Goal: Book appointment/travel/reservation

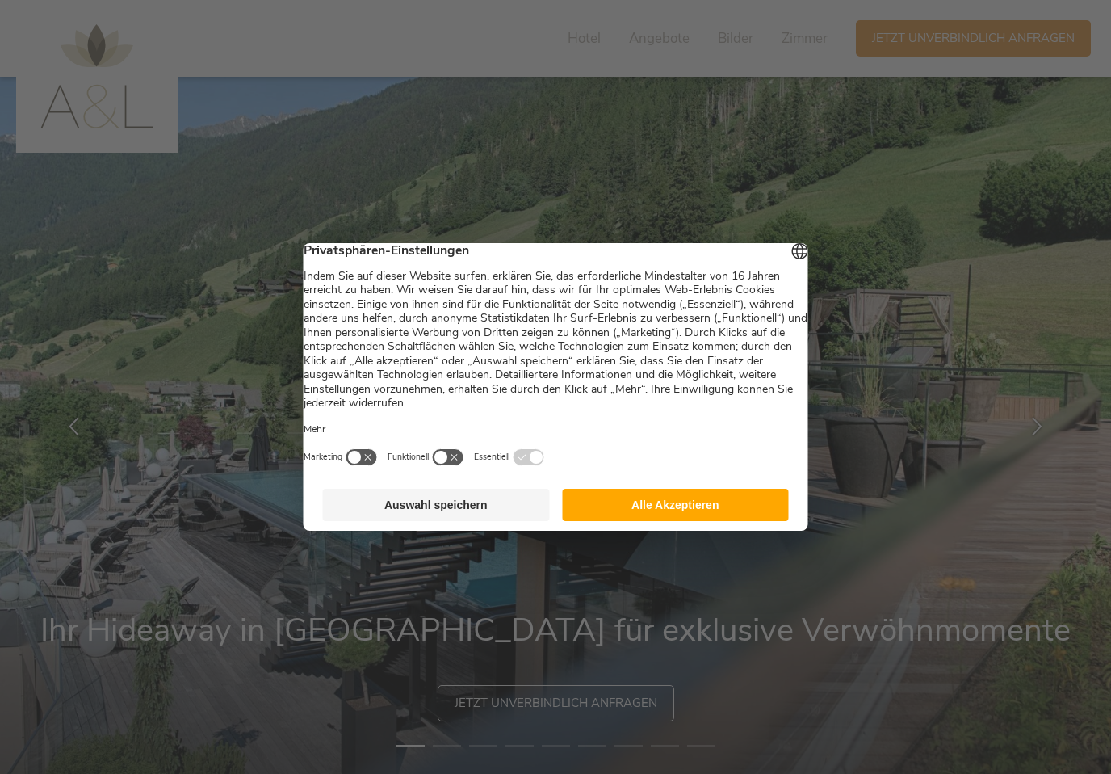
click at [475, 512] on button "Auswahl speichern" at bounding box center [436, 505] width 227 height 32
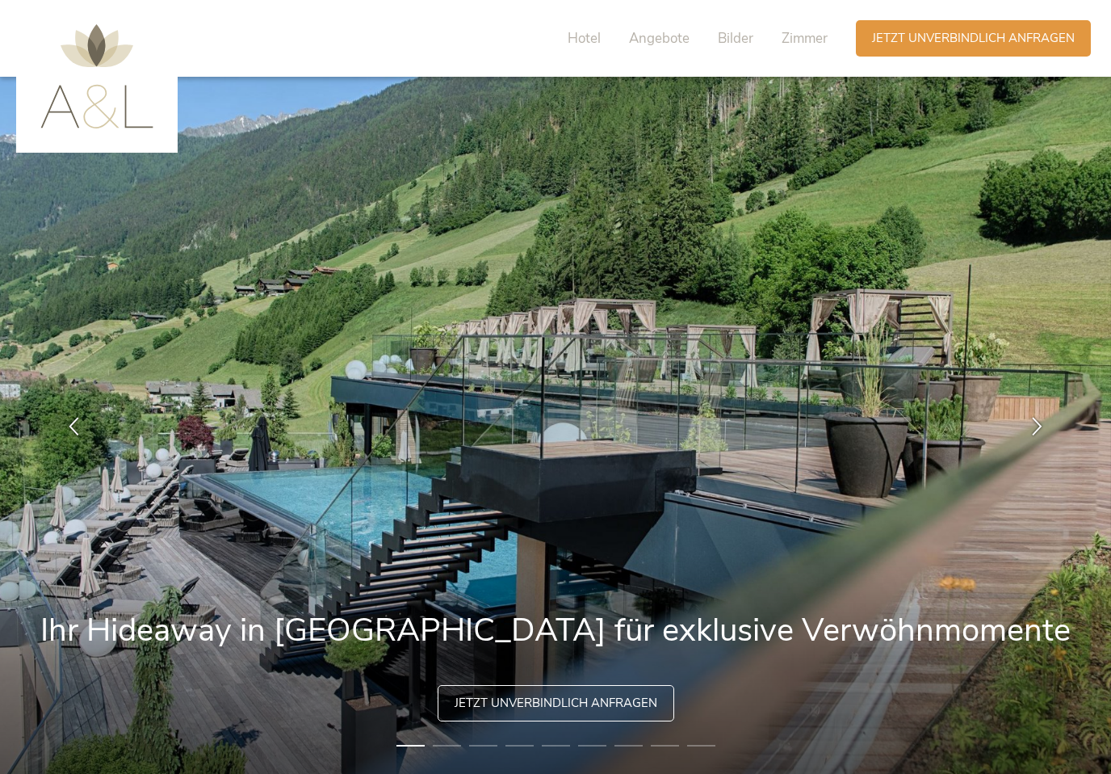
click at [810, 42] on span "Zimmer" at bounding box center [805, 38] width 46 height 19
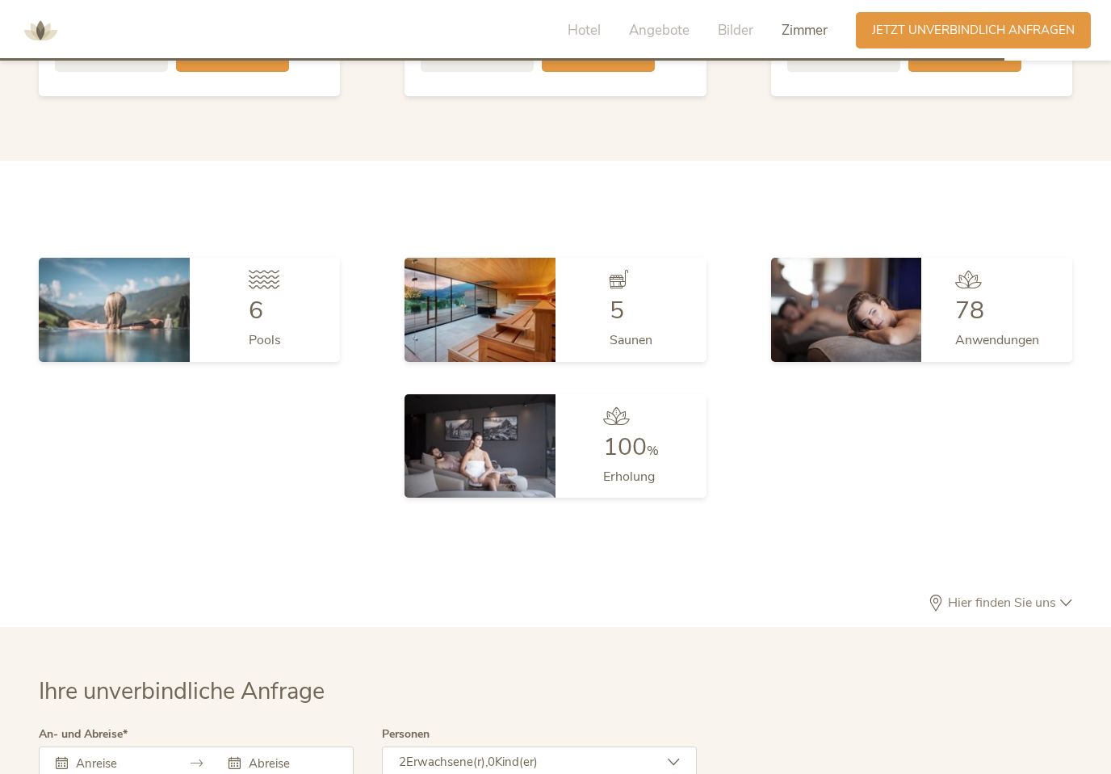
scroll to position [4369, 0]
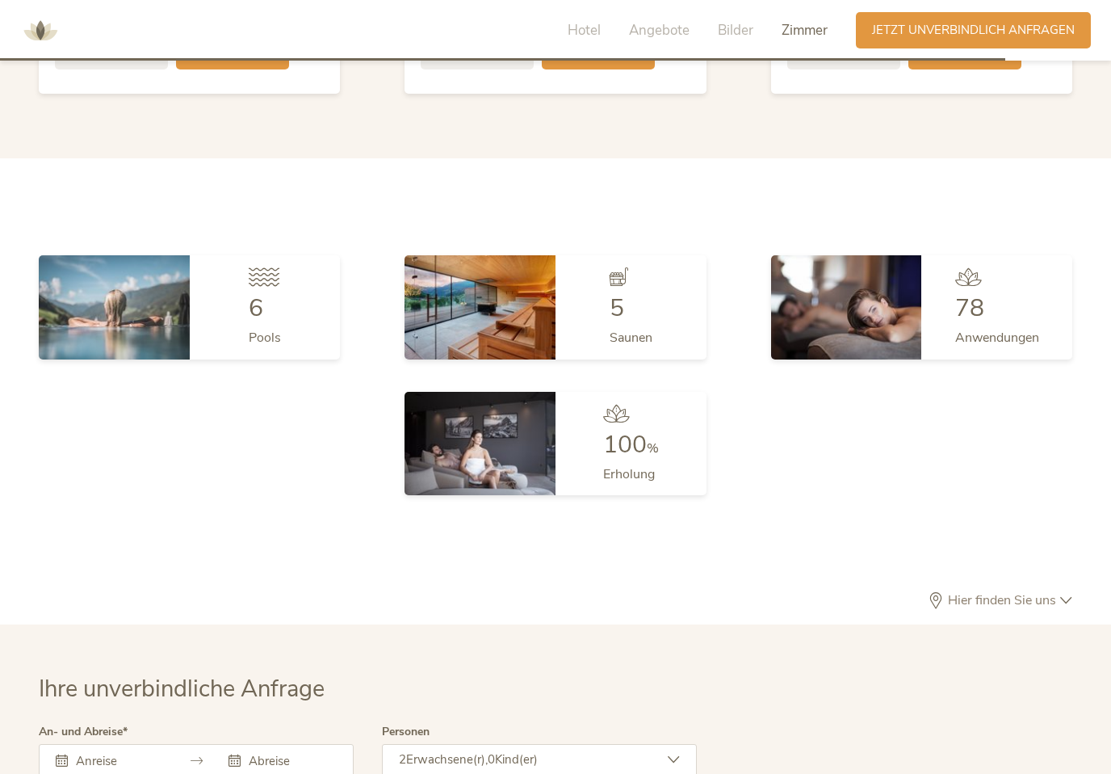
click at [126, 305] on img at bounding box center [114, 306] width 151 height 103
click at [268, 283] on div at bounding box center [265, 281] width 32 height 29
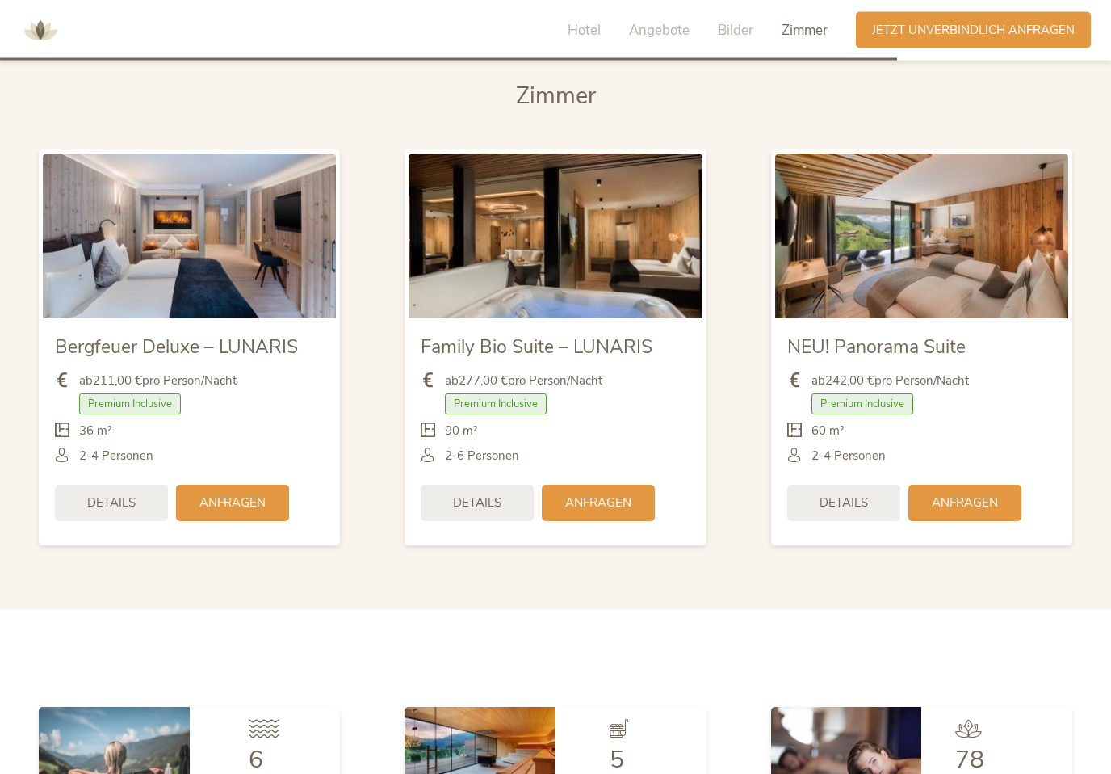
scroll to position [3918, 0]
click at [847, 505] on span "Details" at bounding box center [844, 502] width 48 height 17
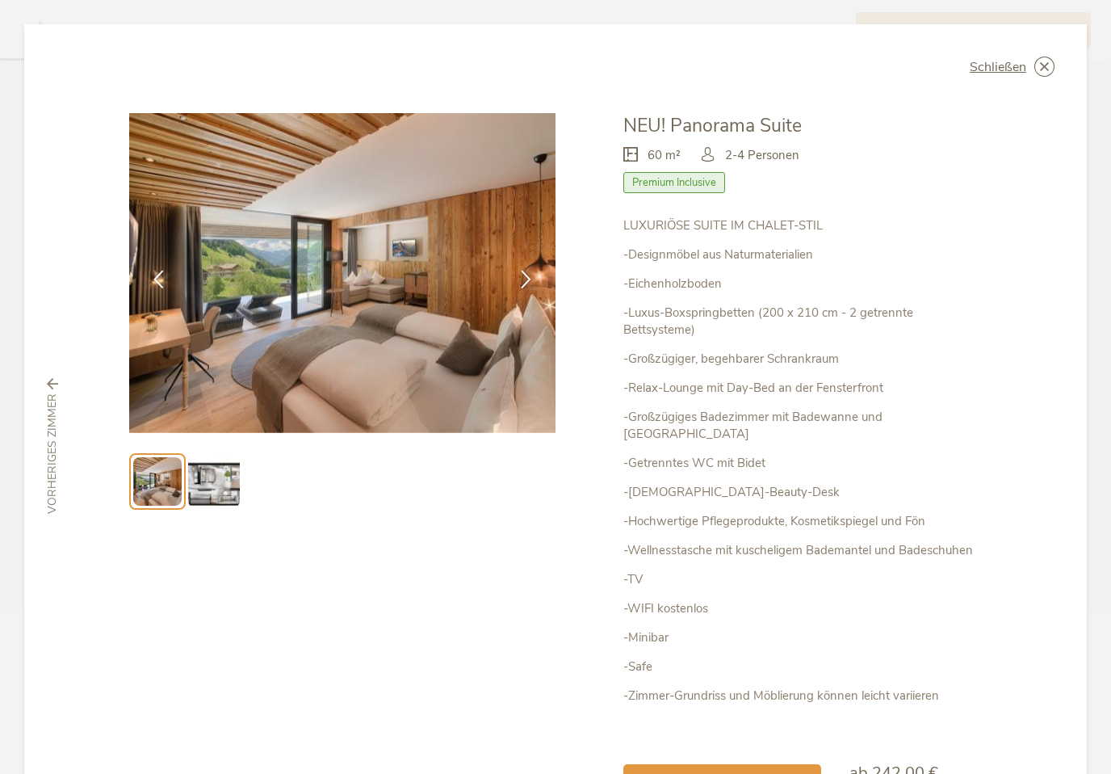
click at [235, 484] on img at bounding box center [214, 481] width 52 height 52
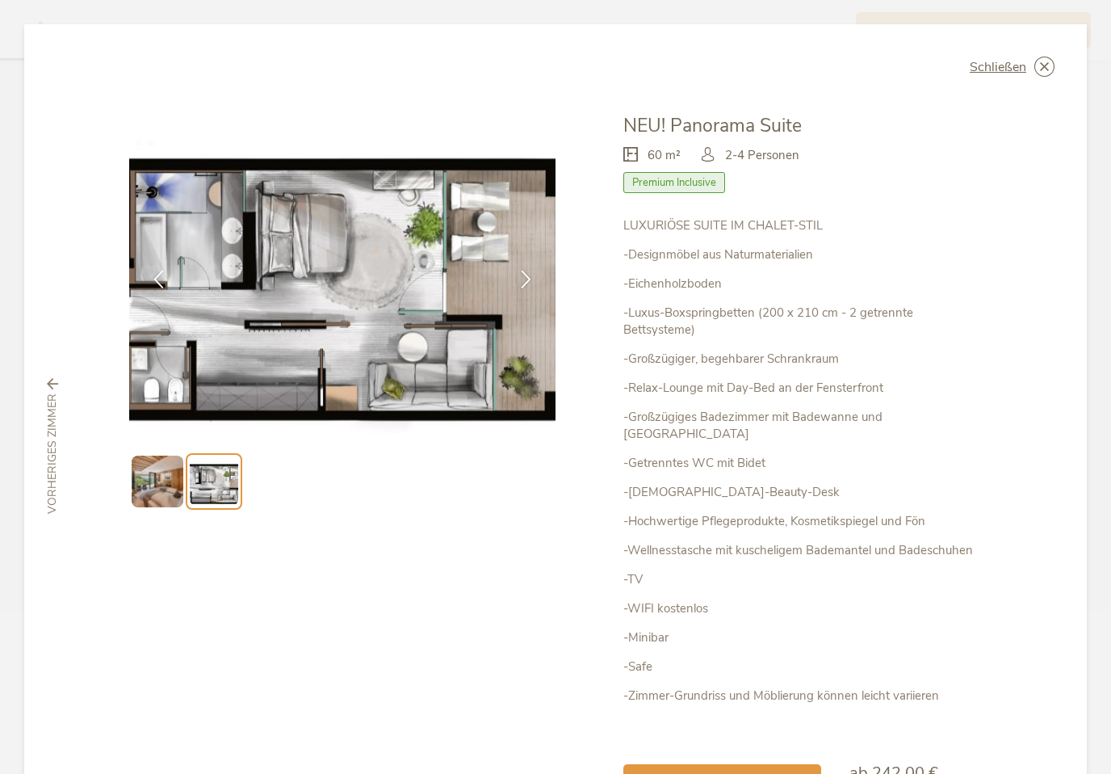
scroll to position [0, 0]
click at [1041, 36] on div "Schließen NEU! Panorama Suite 60 m² Premium Inclusive" at bounding box center [555, 445] width 1063 height 843
click at [0, 0] on icon at bounding box center [0, 0] width 0 height 0
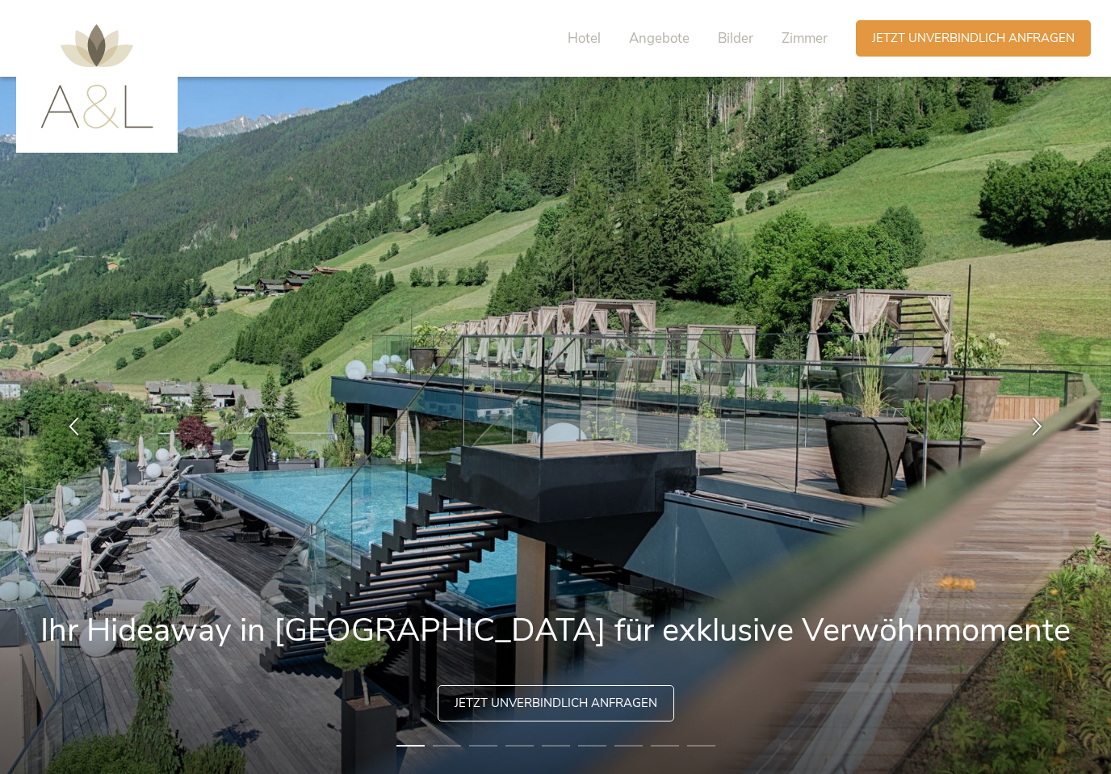
click at [658, 36] on span "Angebote" at bounding box center [659, 38] width 61 height 19
click at [846, 417] on img at bounding box center [555, 425] width 1111 height 697
click at [666, 38] on span "Angebote" at bounding box center [659, 38] width 61 height 19
click at [584, 35] on span "Hotel" at bounding box center [584, 38] width 33 height 19
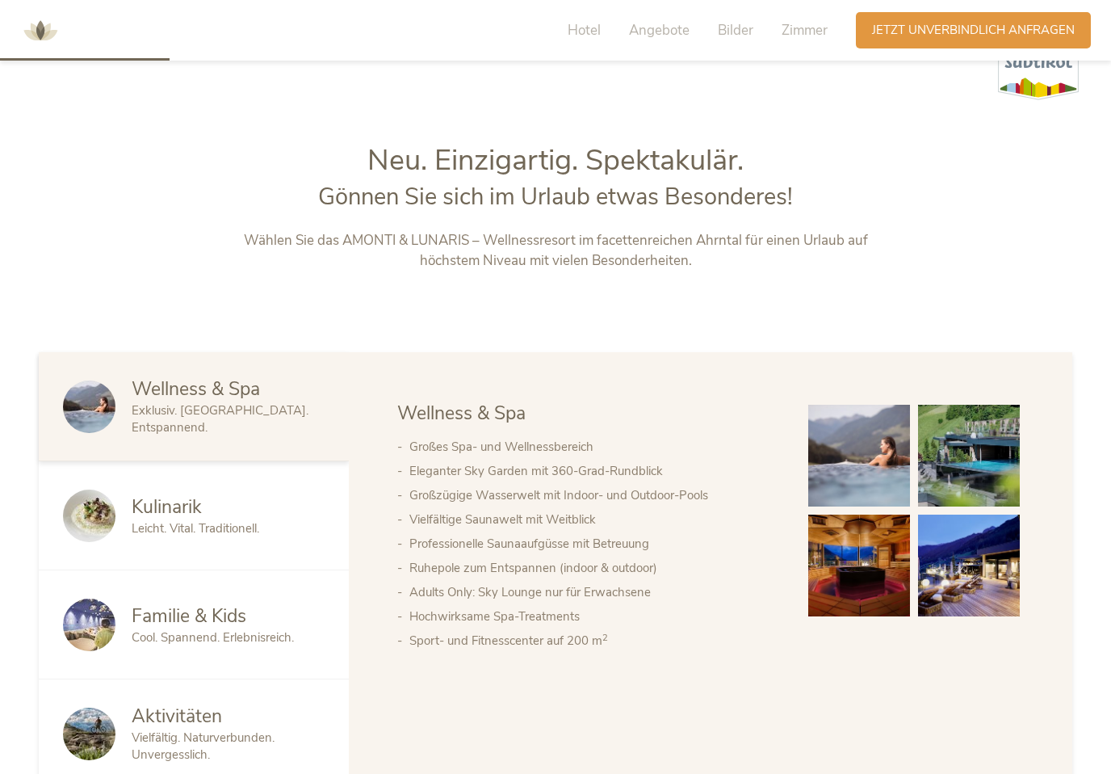
scroll to position [854, 0]
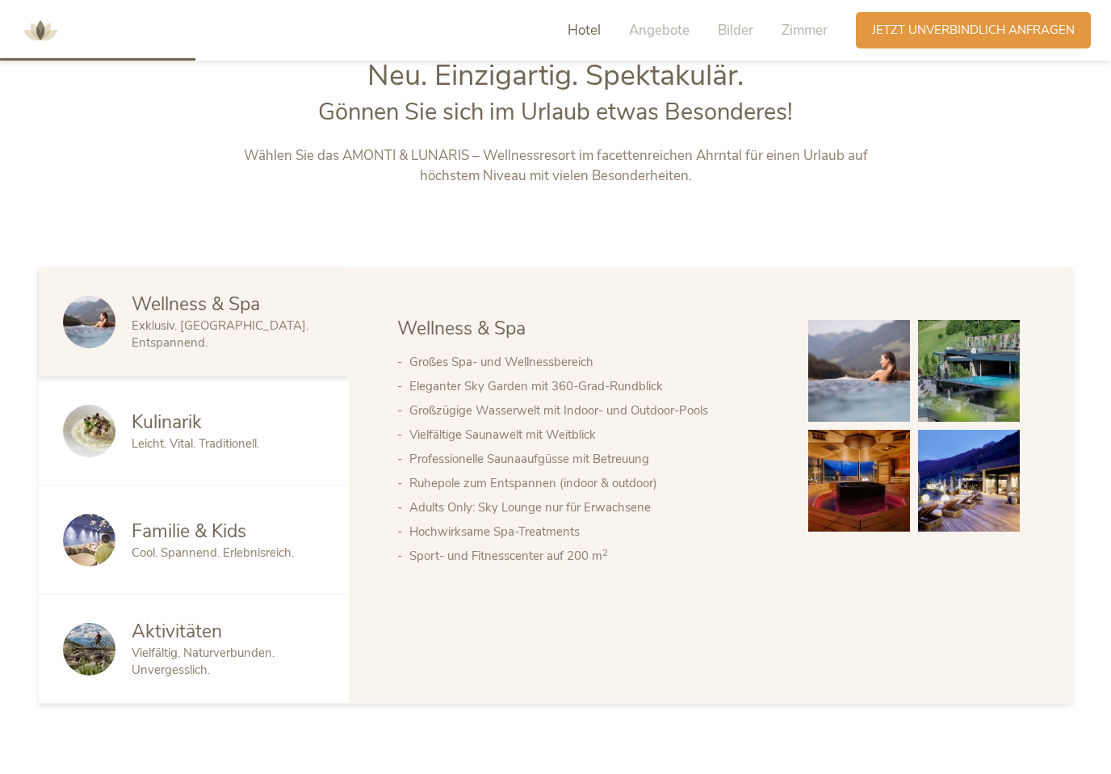
click at [888, 401] on img at bounding box center [859, 371] width 102 height 102
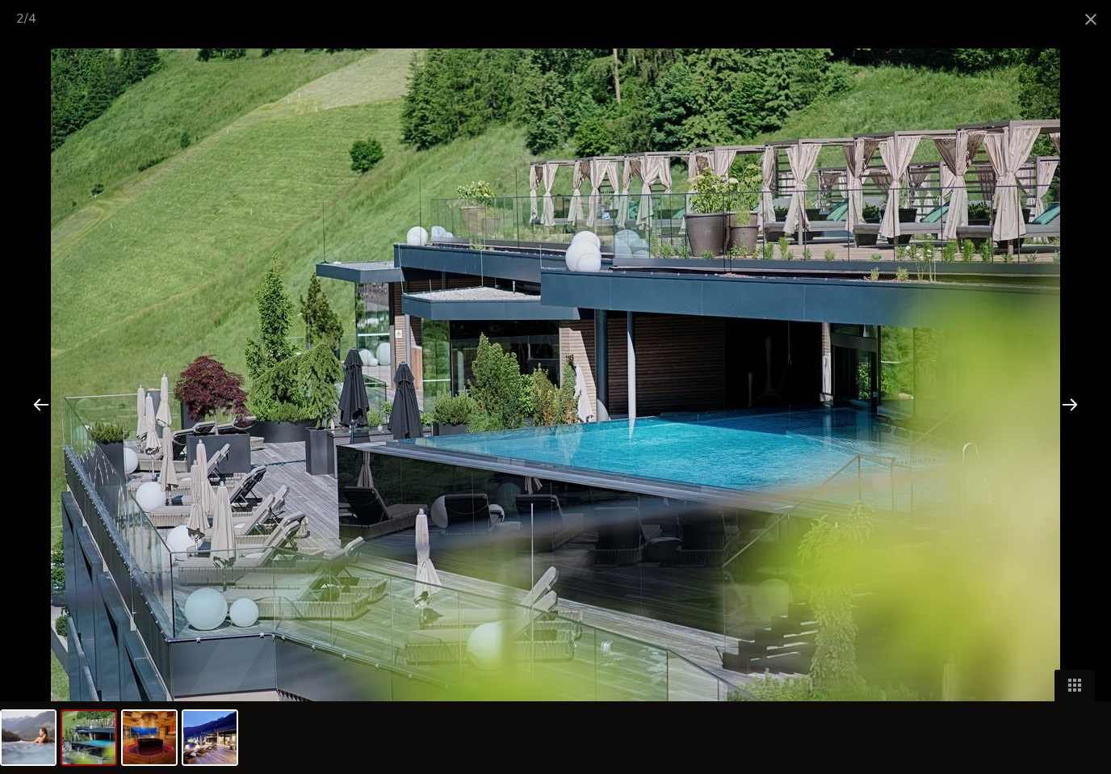
click at [1105, 11] on span at bounding box center [1091, 19] width 40 height 38
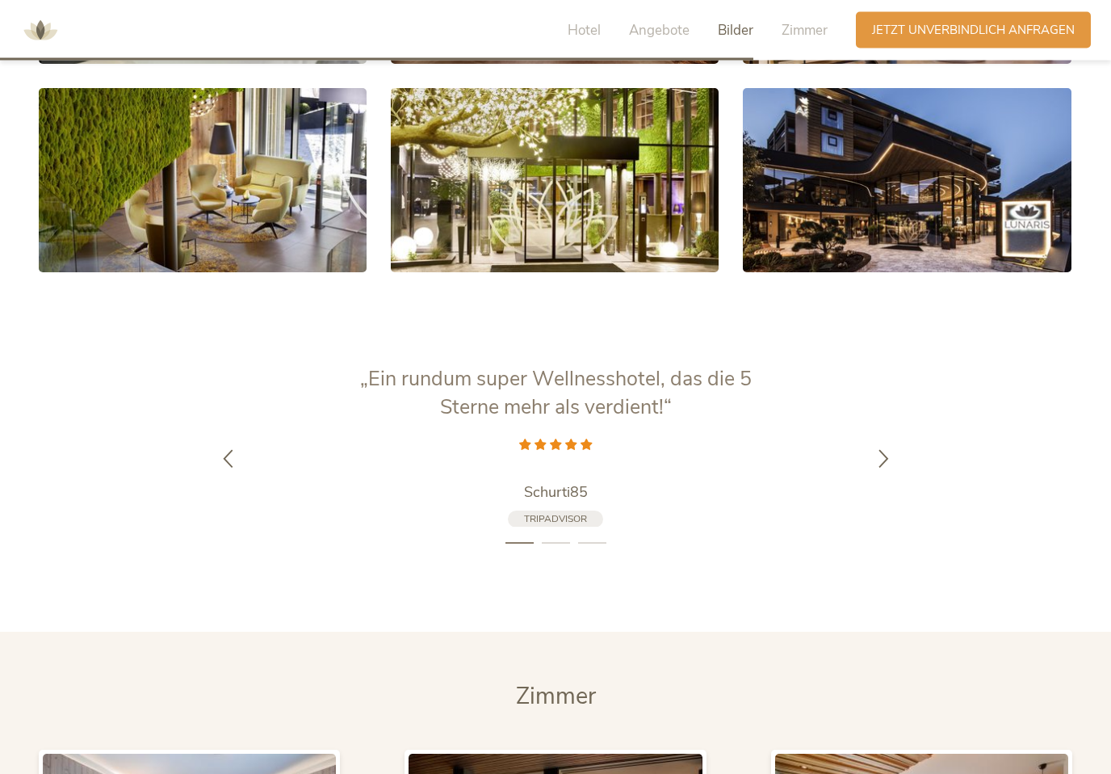
scroll to position [3278, 0]
